Goal: Task Accomplishment & Management: Manage account settings

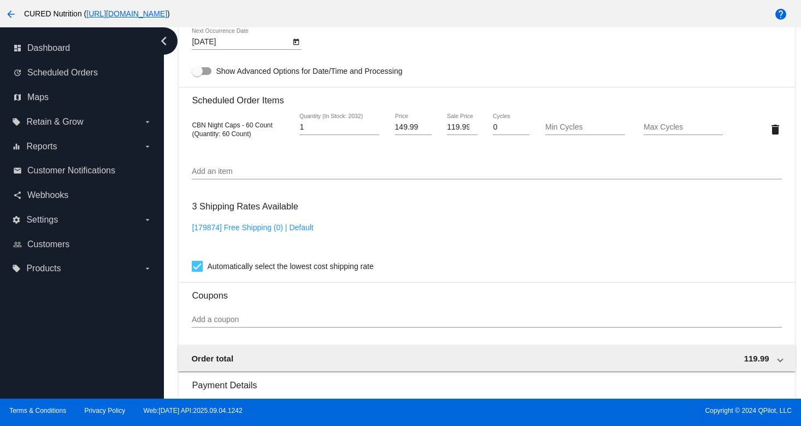
scroll to position [991, 0]
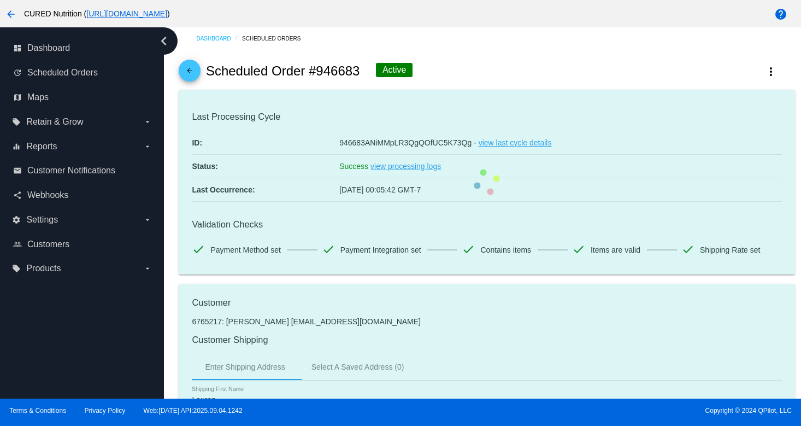
scroll to position [0, 0]
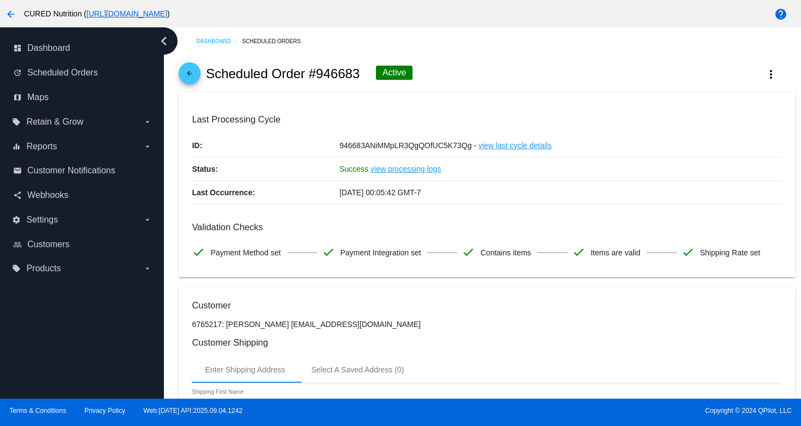
click at [194, 77] on mat-icon "arrow_back" at bounding box center [189, 75] width 13 height 13
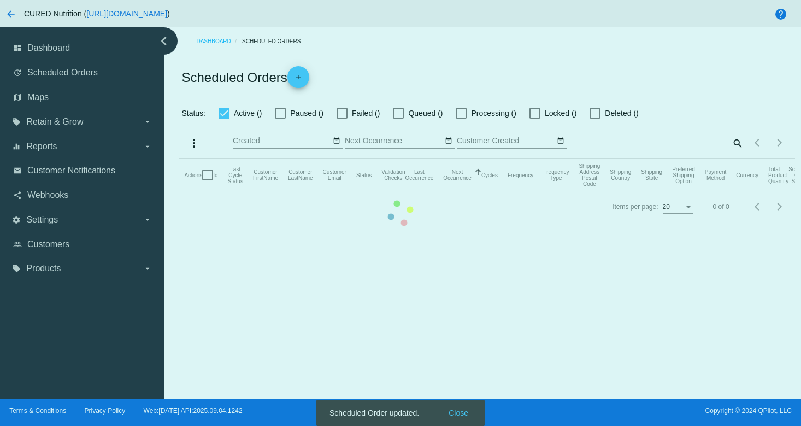
checkbox input "true"
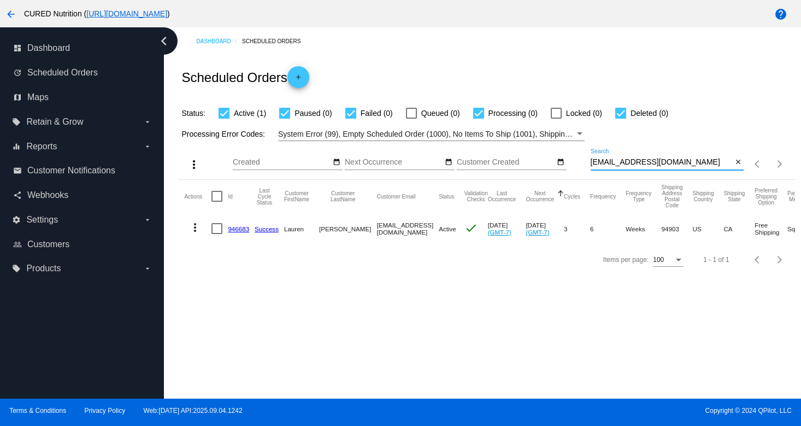
click at [626, 159] on input "[EMAIL_ADDRESS][DOMAIN_NAME]" at bounding box center [662, 162] width 142 height 9
paste input "[EMAIL_ADDRESS]"
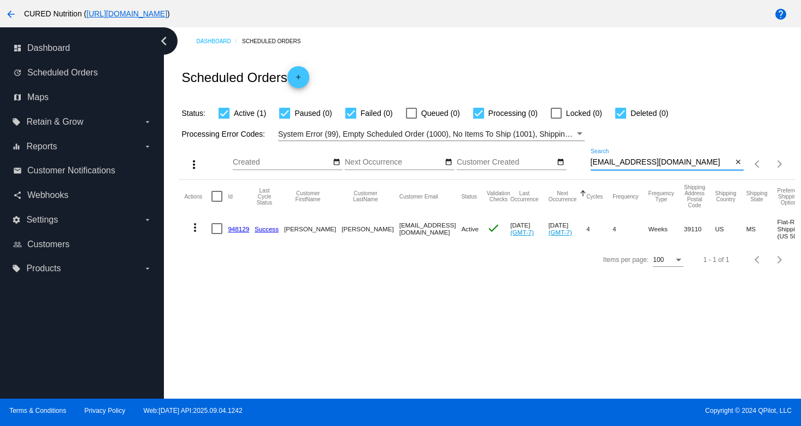
click at [624, 164] on input "[EMAIL_ADDRESS][DOMAIN_NAME]" at bounding box center [662, 162] width 142 height 9
paste input "[EMAIL_ADDRESS]"
type input "[EMAIL_ADDRESS][DOMAIN_NAME]"
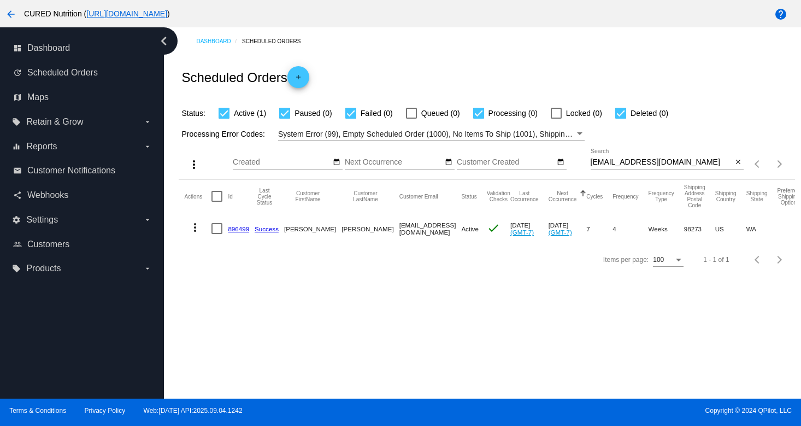
click at [239, 230] on link "896499" at bounding box center [238, 228] width 21 height 7
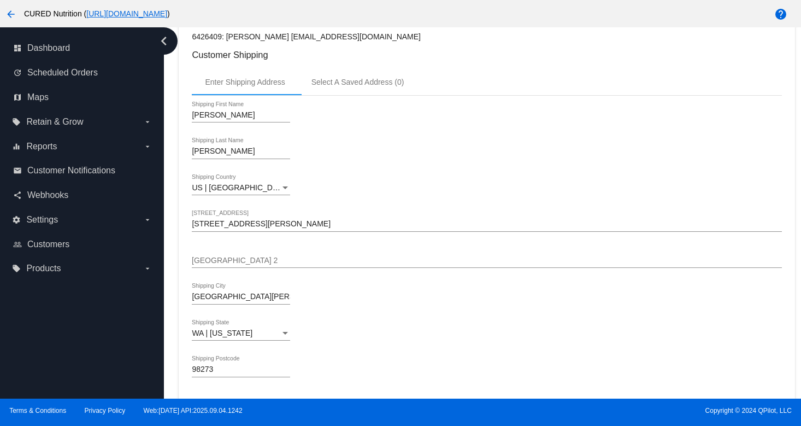
scroll to position [470, 0]
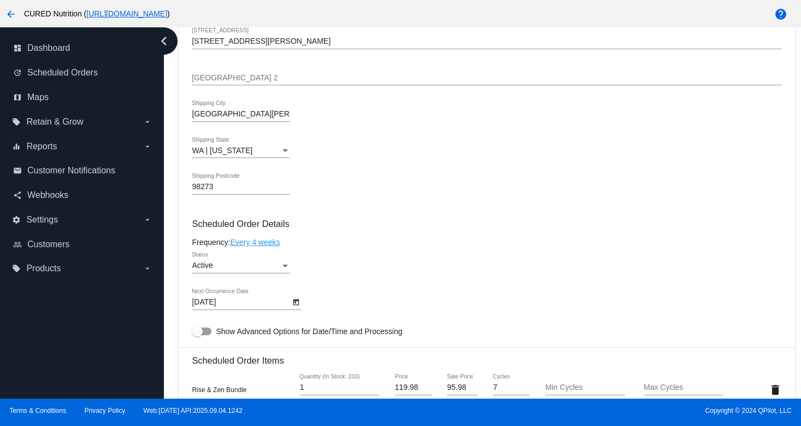
click at [295, 309] on icon "Open calendar" at bounding box center [296, 302] width 8 height 13
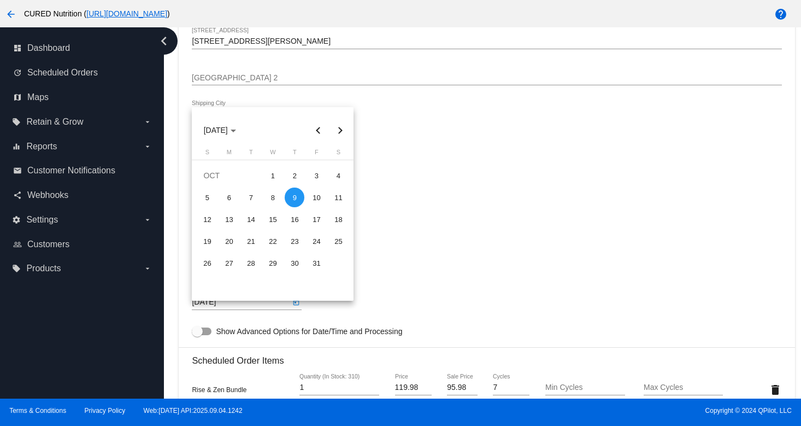
click at [338, 128] on button "Next month" at bounding box center [340, 130] width 22 height 22
click at [211, 216] on div "9" at bounding box center [207, 219] width 20 height 20
type input "[DATE]"
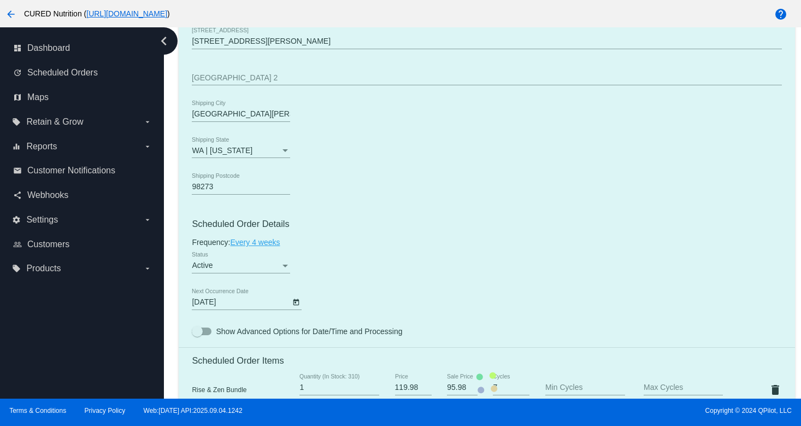
click at [449, 221] on mat-card "Customer 6426409: [PERSON_NAME] [EMAIL_ADDRESS][DOMAIN_NAME] Customer Shipping …" at bounding box center [487, 382] width 616 height 1131
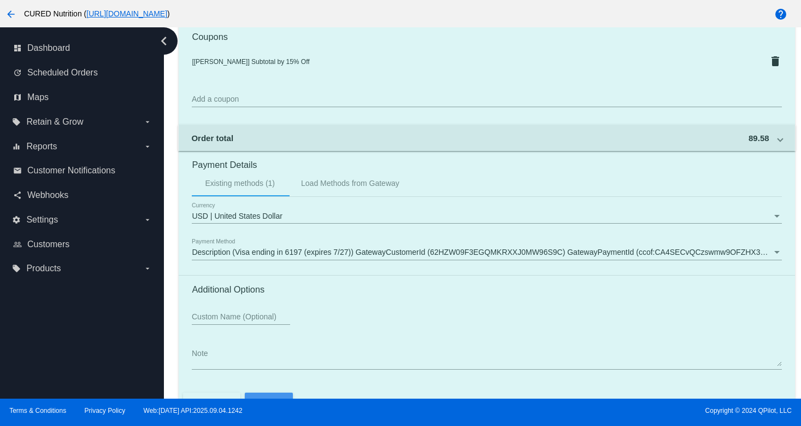
scroll to position [1030, 0]
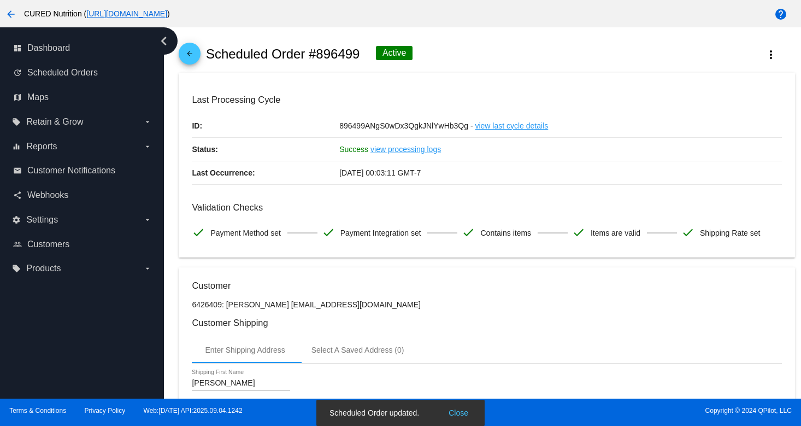
scroll to position [0, 0]
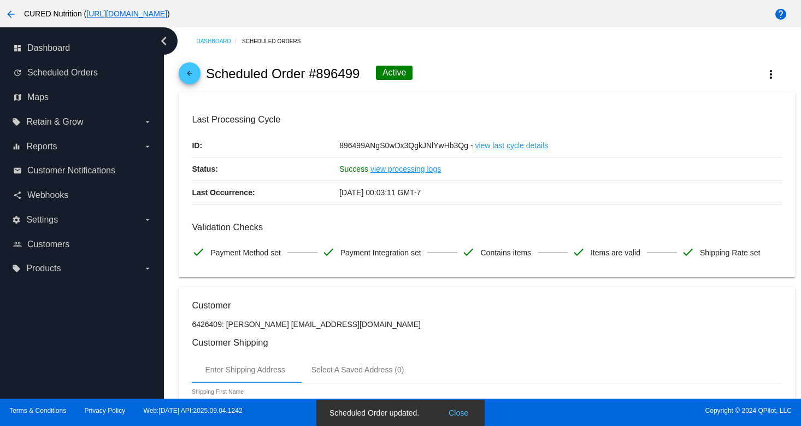
click at [190, 80] on mat-icon "arrow_back" at bounding box center [189, 75] width 13 height 13
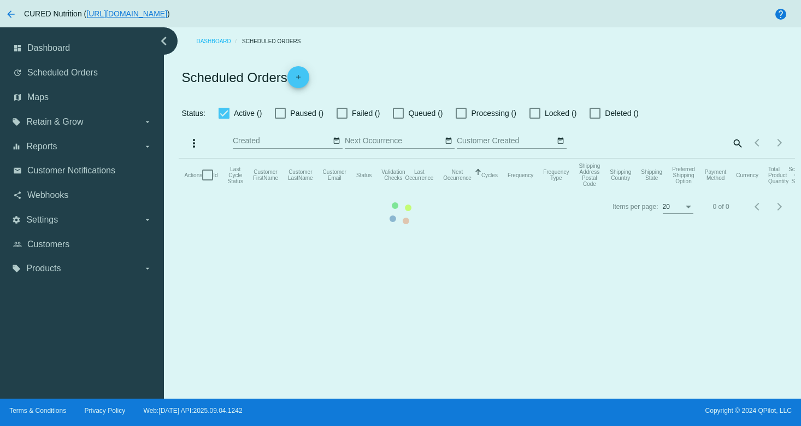
checkbox input "true"
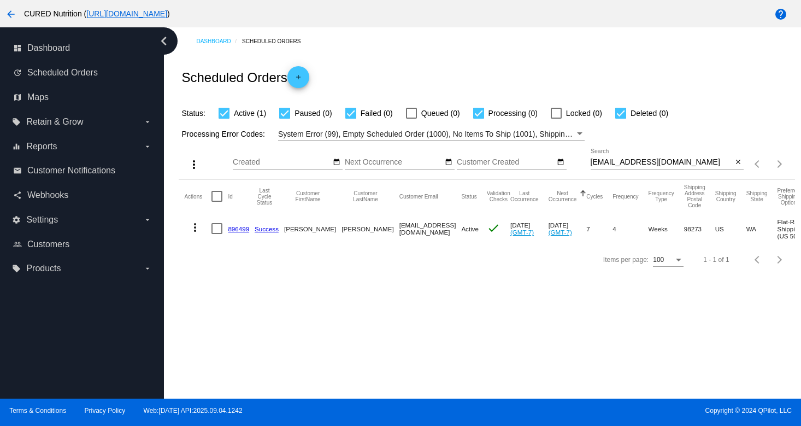
click at [233, 228] on link "896499" at bounding box center [238, 228] width 21 height 7
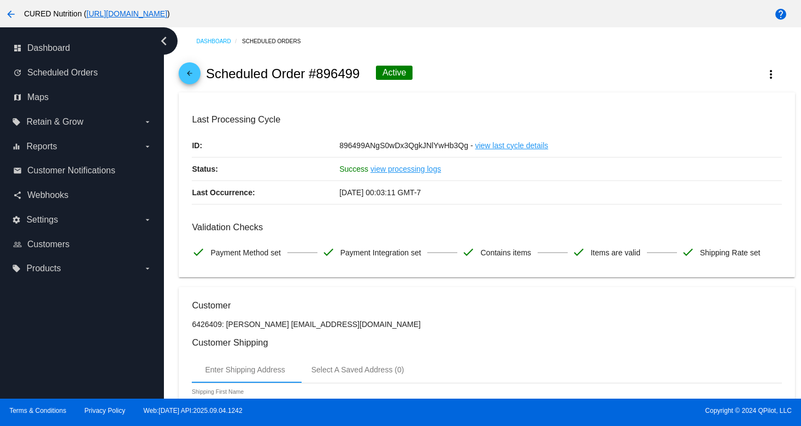
click at [196, 72] on link "arrow_back" at bounding box center [190, 73] width 22 height 22
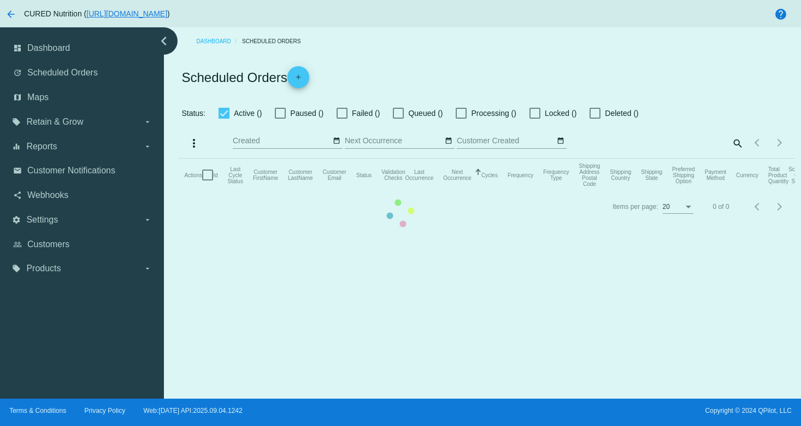
checkbox input "true"
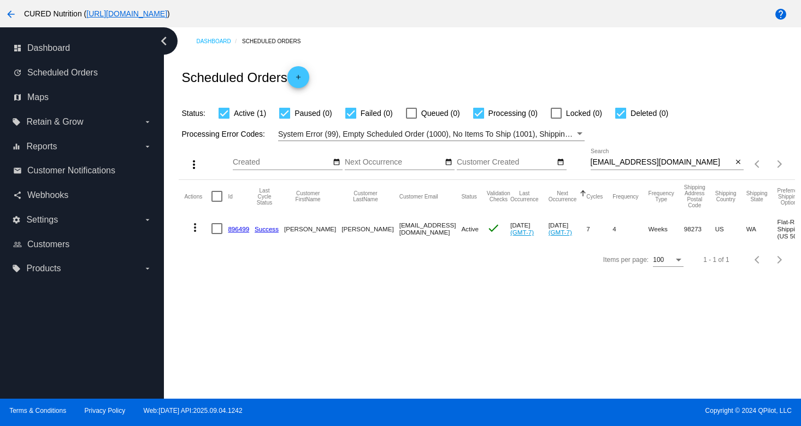
click at [625, 166] on input "[EMAIL_ADDRESS][DOMAIN_NAME]" at bounding box center [662, 162] width 142 height 9
paste input "[EMAIL_ADDRESS]"
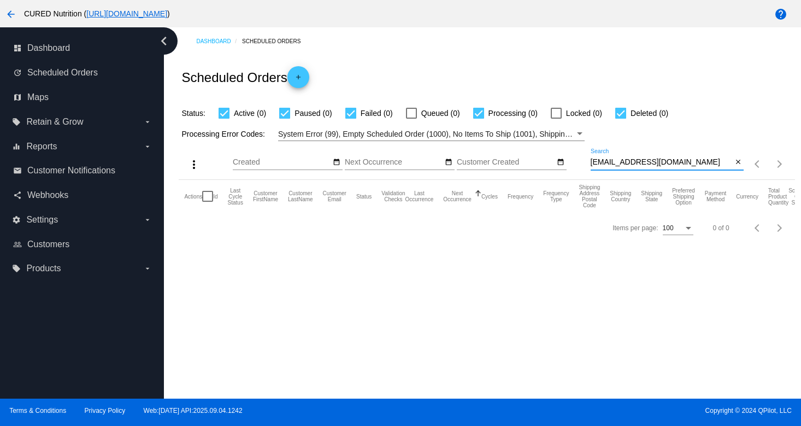
type input "[EMAIL_ADDRESS][DOMAIN_NAME]"
